Goal: Find specific page/section: Find specific page/section

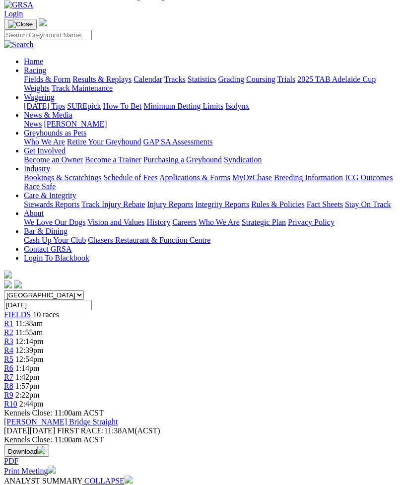
scroll to position [51, 0]
click at [23, 310] on span "FIELDS" at bounding box center [17, 314] width 27 height 8
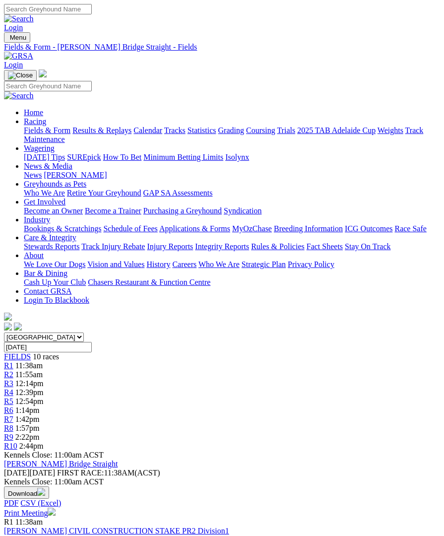
scroll to position [0, 7]
click at [8, 40] on img "Toggle navigation" at bounding box center [8, 40] width 0 height 0
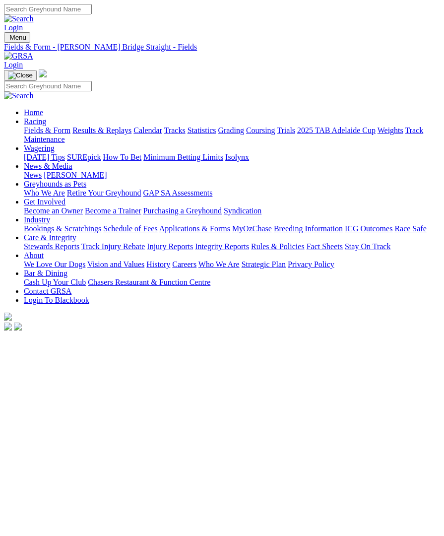
scroll to position [0, 7]
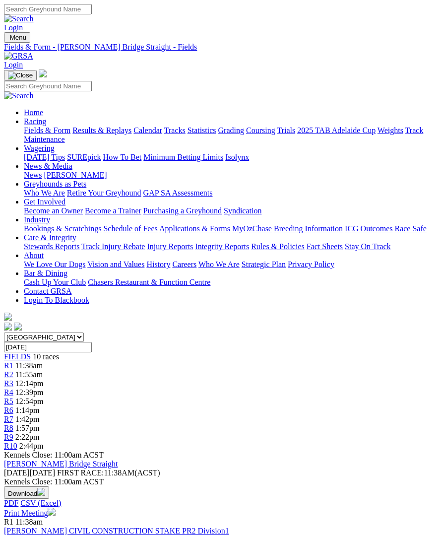
click at [67, 134] on link "Fields & Form" at bounding box center [47, 130] width 47 height 8
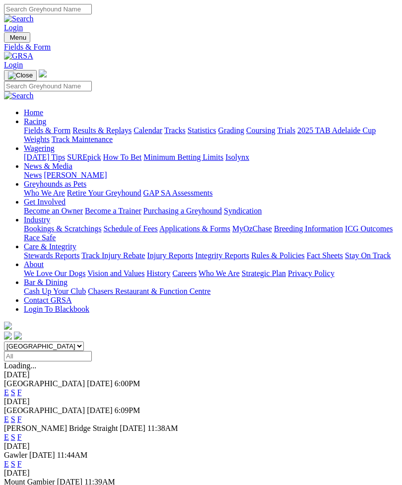
click at [22, 460] on link "F" at bounding box center [19, 464] width 4 height 8
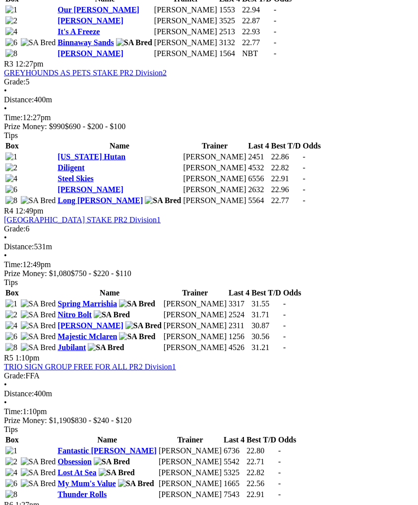
scroll to position [758, 0]
